Goal: Task Accomplishment & Management: Manage account settings

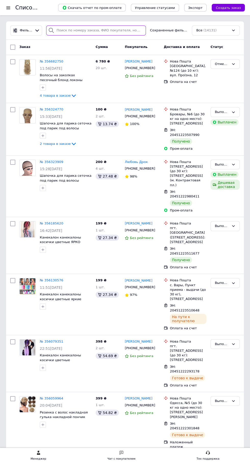
click at [98, 29] on input "search" at bounding box center [96, 30] width 100 height 10
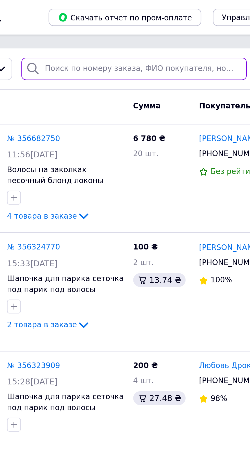
type input "[PHONE_NUMBER]"
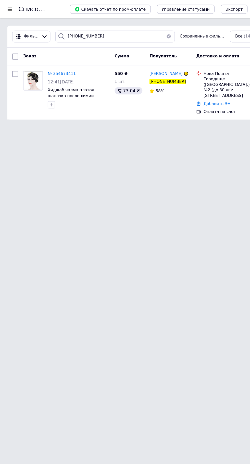
click at [55, 61] on span "№ 354673411" at bounding box center [51, 61] width 23 height 4
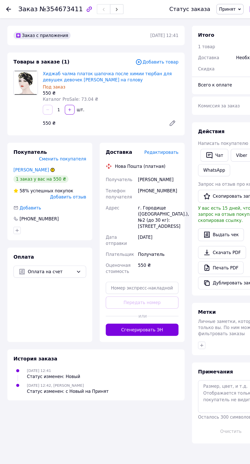
click at [141, 126] on span "Редактировать" at bounding box center [134, 127] width 29 height 4
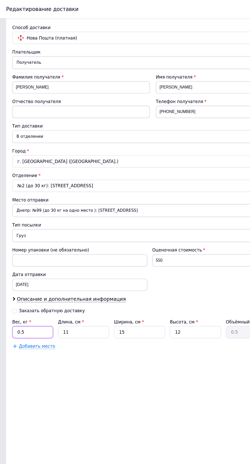
click at [35, 278] on input "0.5" at bounding box center [27, 277] width 34 height 10
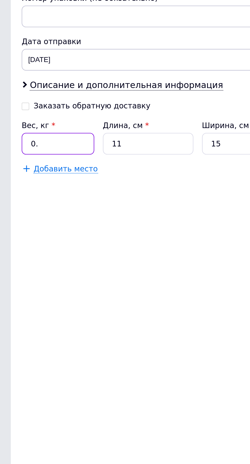
type input "0"
type input "1"
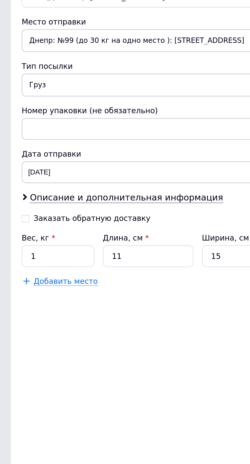
click at [12, 258] on input "Заказать обратную доставку" at bounding box center [12, 259] width 4 height 4
checkbox input "true"
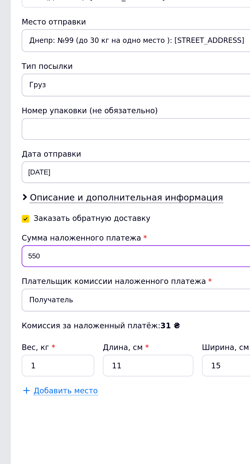
click at [37, 277] on input "550" at bounding box center [67, 277] width 115 height 10
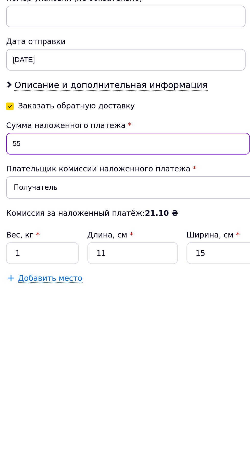
type input "5"
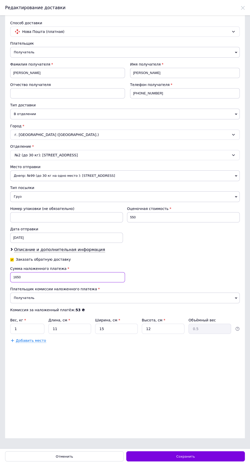
type input "1650"
click at [191, 457] on span "Сохранить" at bounding box center [185, 456] width 19 height 4
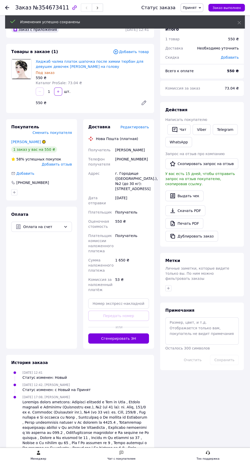
click at [132, 338] on button "Сгенерировать ЭН" at bounding box center [118, 338] width 61 height 10
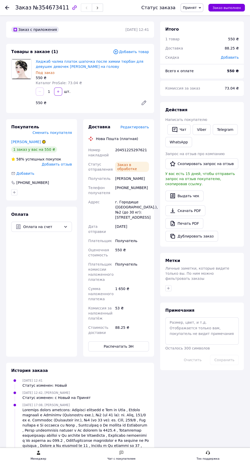
click at [232, 9] on span "Заказ выполнен" at bounding box center [226, 8] width 28 height 4
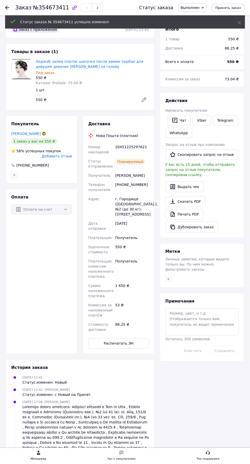
scroll to position [4, 0]
